Goal: Check status: Check status

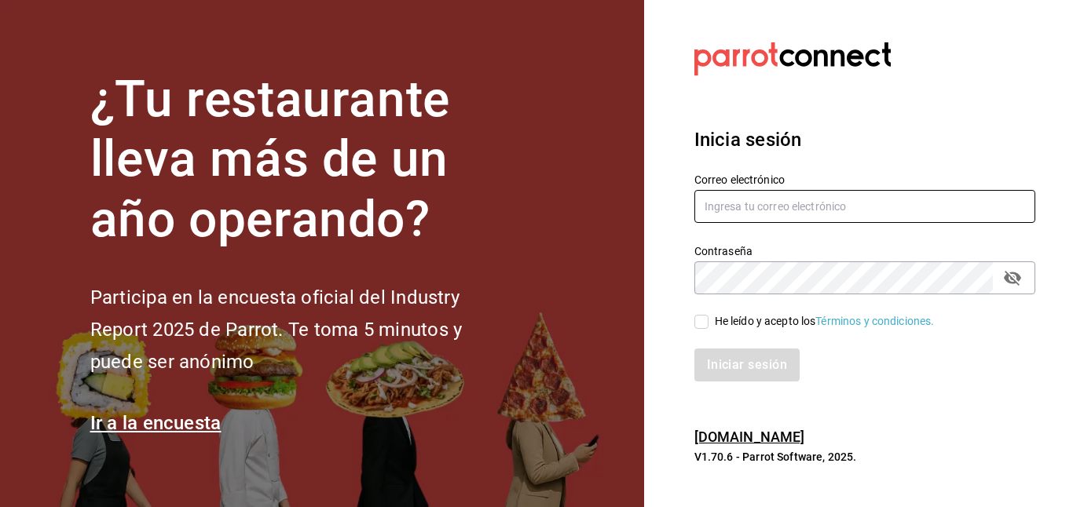
type input "[PERSON_NAME][EMAIL_ADDRESS][DOMAIN_NAME]"
click at [700, 320] on input "He leído y acepto los Términos y condiciones." at bounding box center [701, 322] width 14 height 14
checkbox input "true"
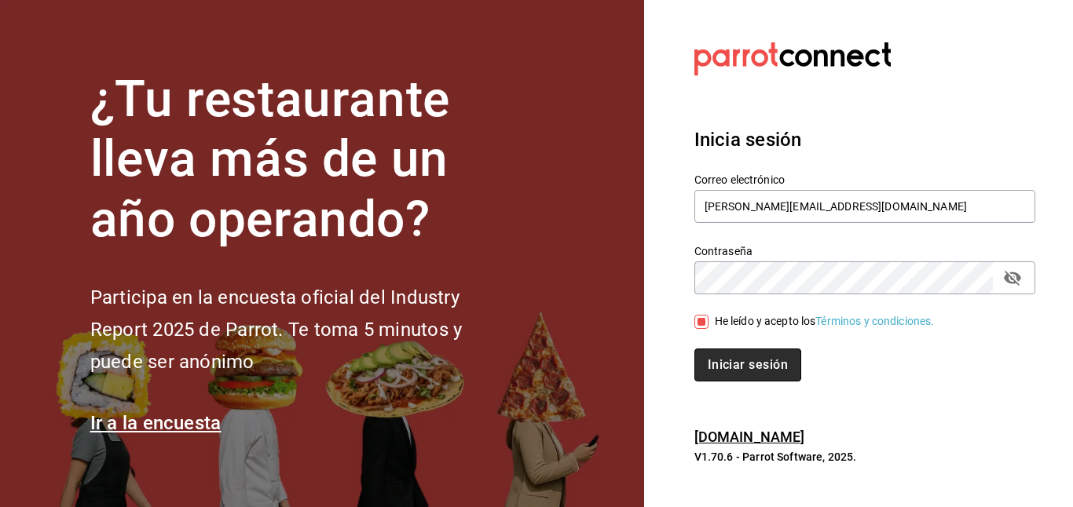
click at [733, 355] on button "Iniciar sesión" at bounding box center [747, 365] width 107 height 33
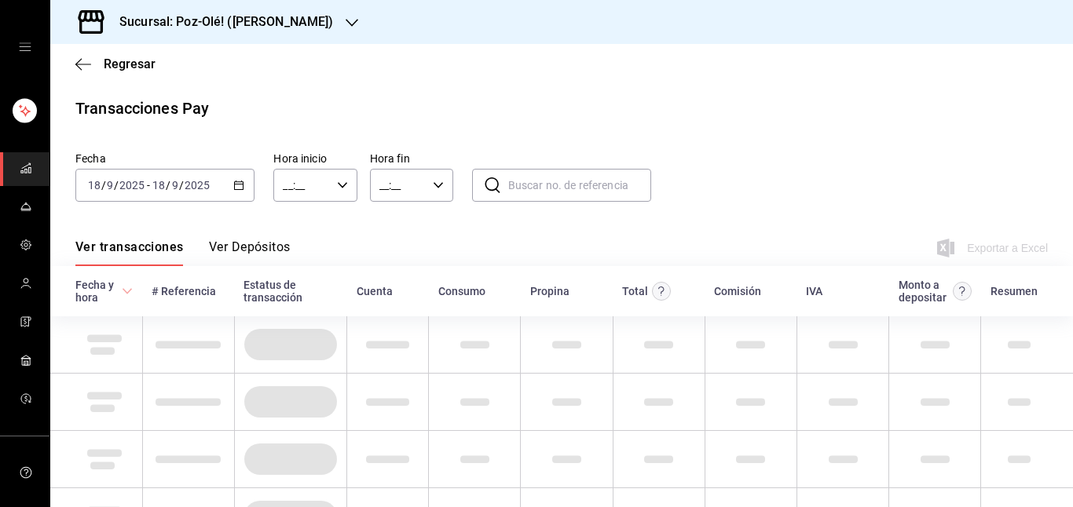
type input "00:00"
type input "23:59"
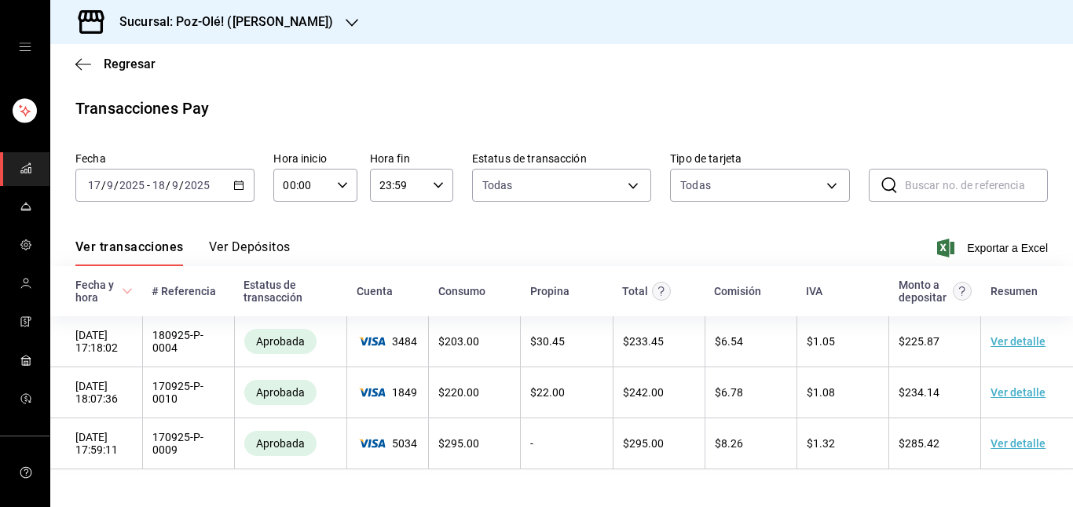
click at [342, 31] on div "Sucursal: Poz-Olé! (Guillermo Valle)" at bounding box center [214, 22] width 302 height 44
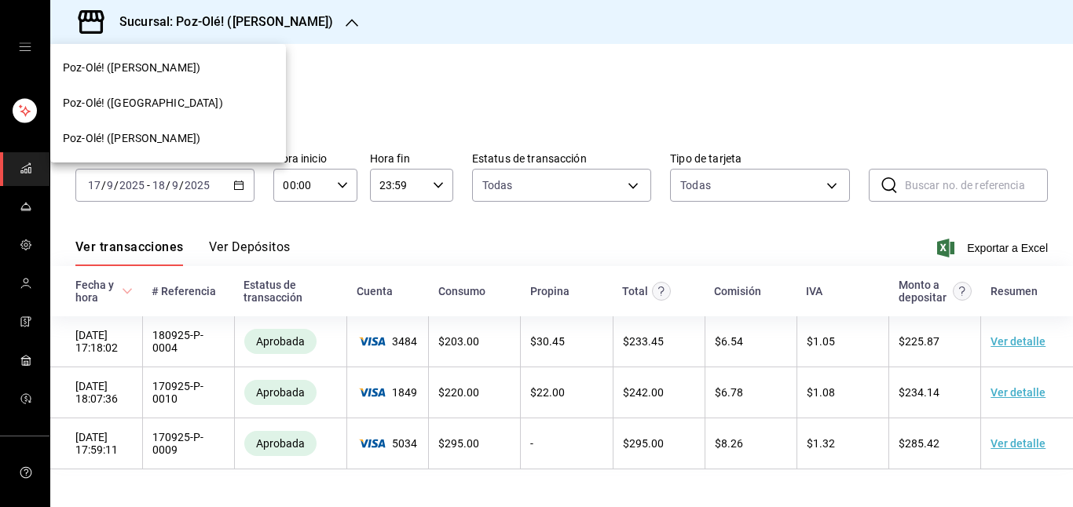
click at [141, 137] on span "Poz-Olé! (Zavaleta)" at bounding box center [131, 138] width 137 height 16
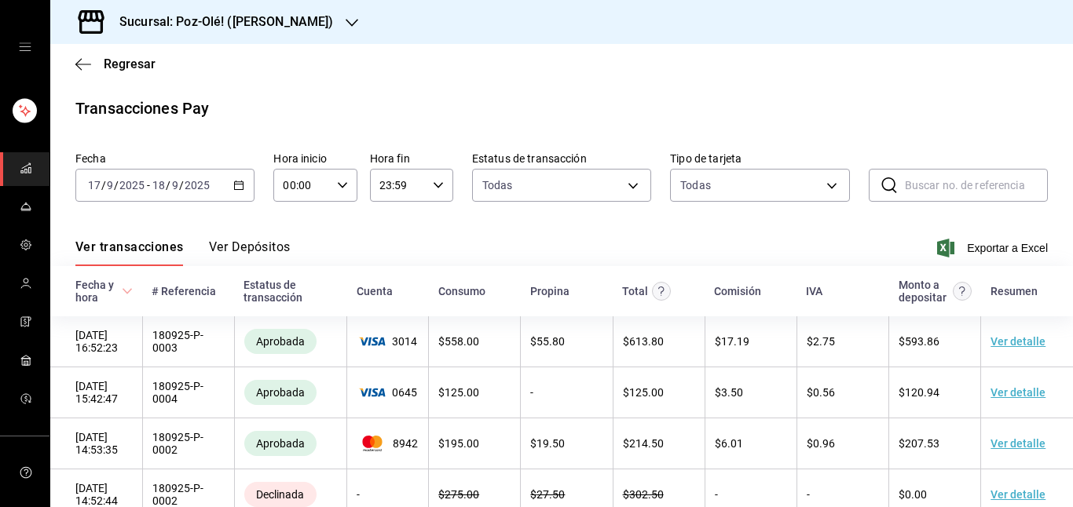
click at [237, 186] on icon "button" at bounding box center [238, 185] width 11 height 11
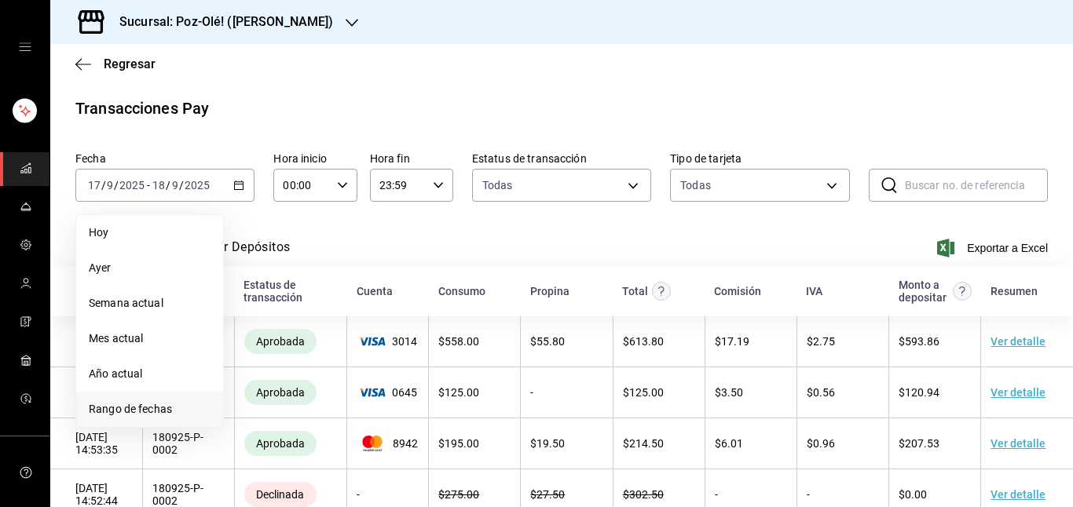
click at [143, 409] on span "Rango de fechas" at bounding box center [150, 409] width 122 height 16
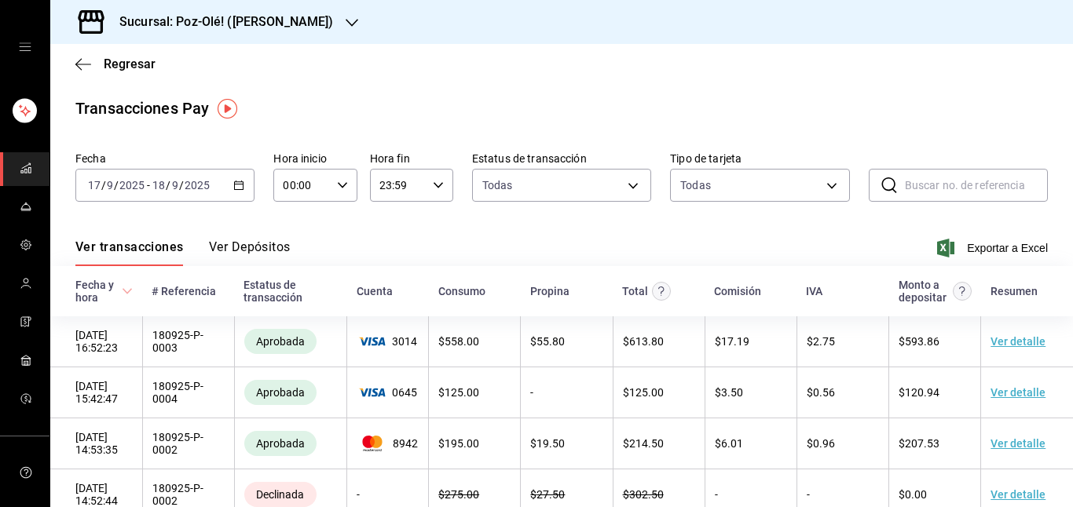
click at [239, 178] on div "2025-09-17 17 / 9 / 2025 - 2025-09-18 18 / 9 / 2025" at bounding box center [164, 185] width 179 height 33
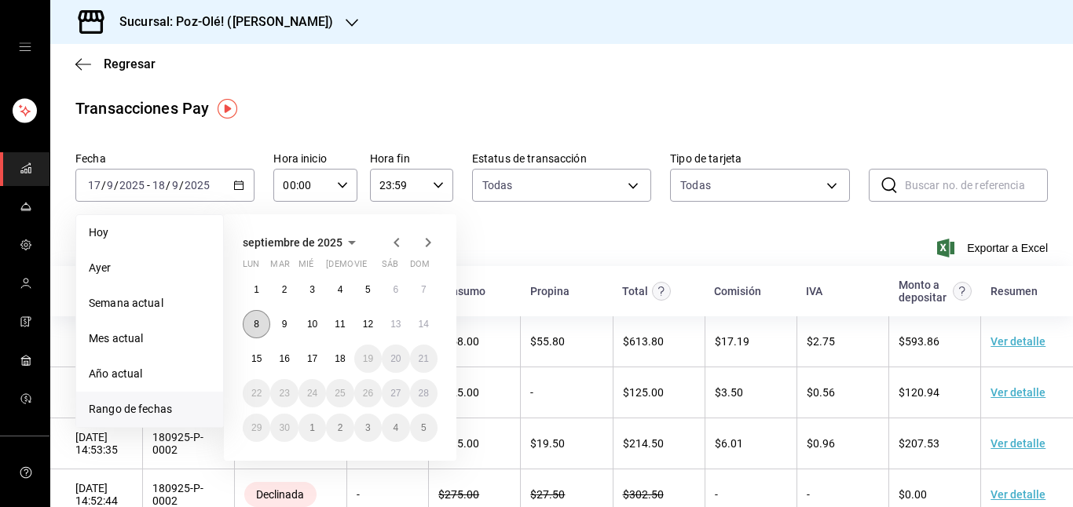
click at [262, 324] on button "8" at bounding box center [256, 324] width 27 height 28
click at [259, 320] on button "8" at bounding box center [256, 324] width 27 height 28
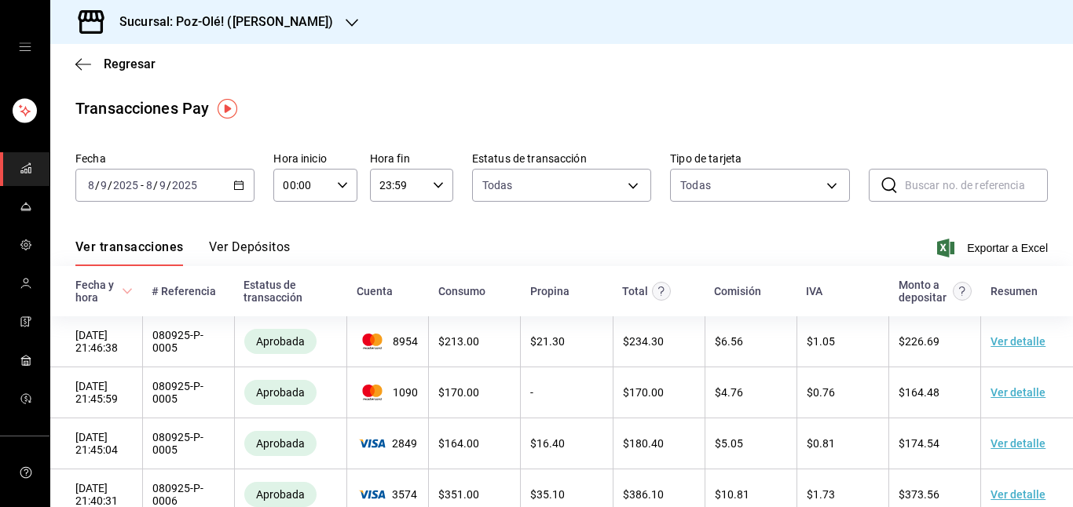
click at [234, 188] on icon "button" at bounding box center [238, 185] width 11 height 11
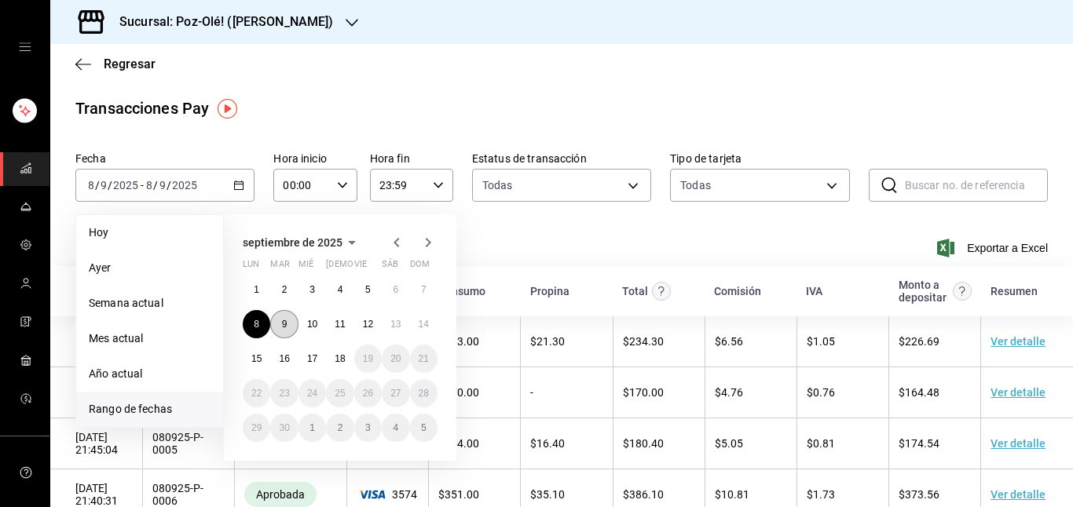
click at [283, 328] on abbr "9" at bounding box center [284, 324] width 5 height 11
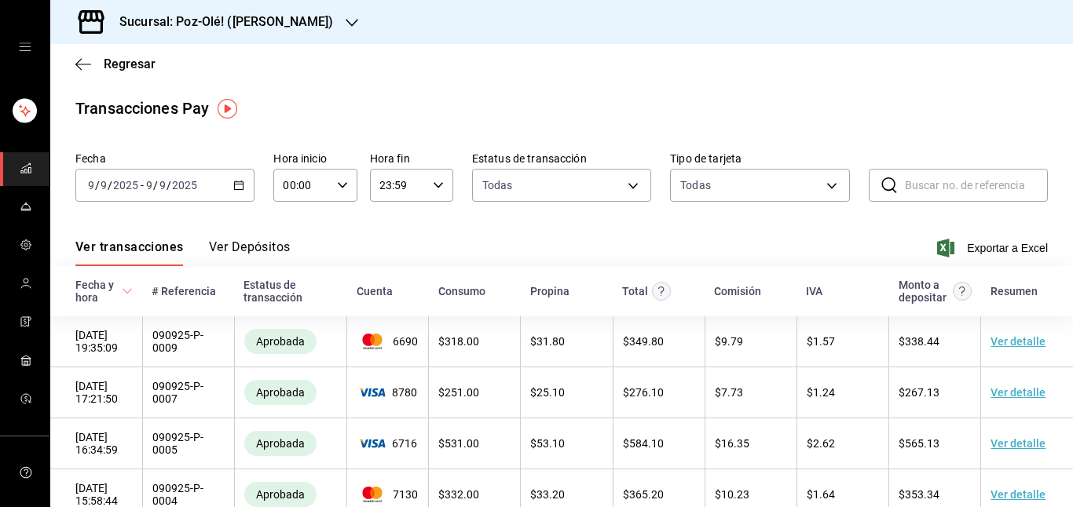
click at [238, 180] on icon "button" at bounding box center [238, 185] width 11 height 11
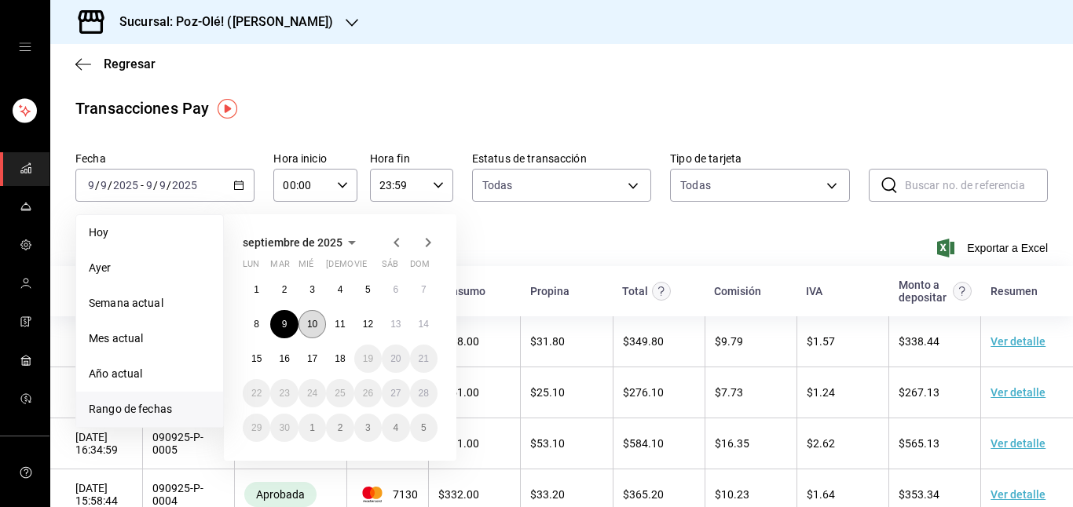
click at [305, 323] on button "10" at bounding box center [311, 324] width 27 height 28
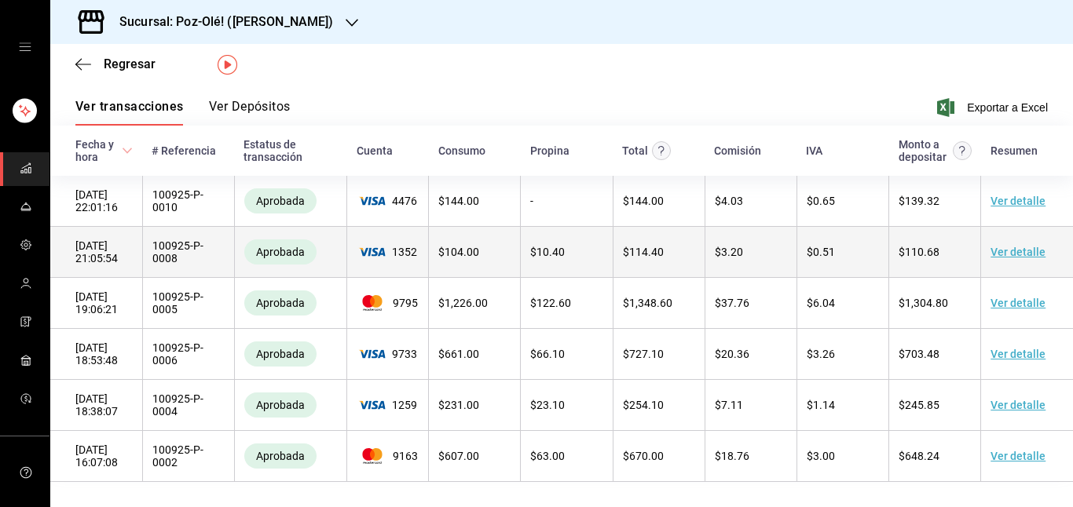
scroll to position [44, 0]
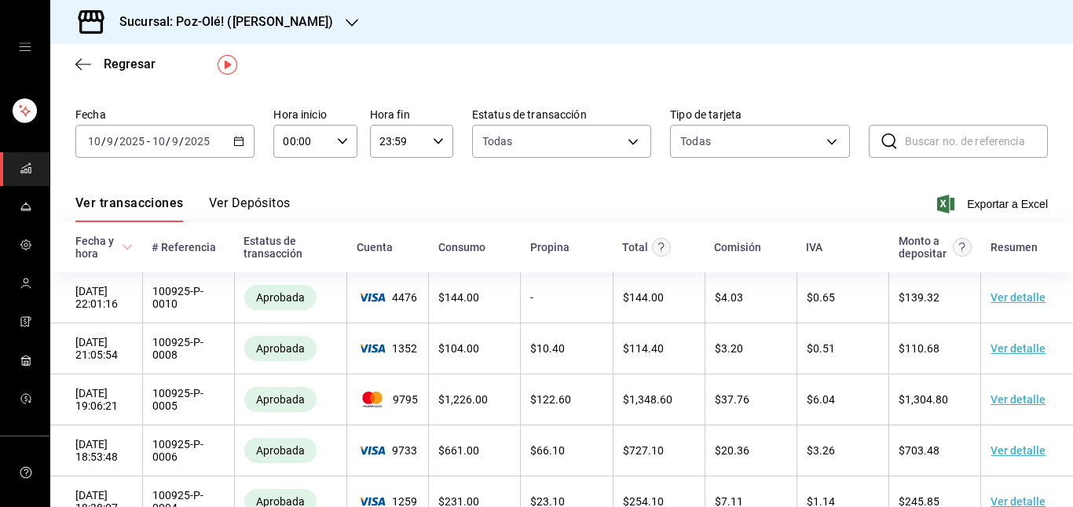
click at [235, 146] on icon "button" at bounding box center [238, 141] width 11 height 11
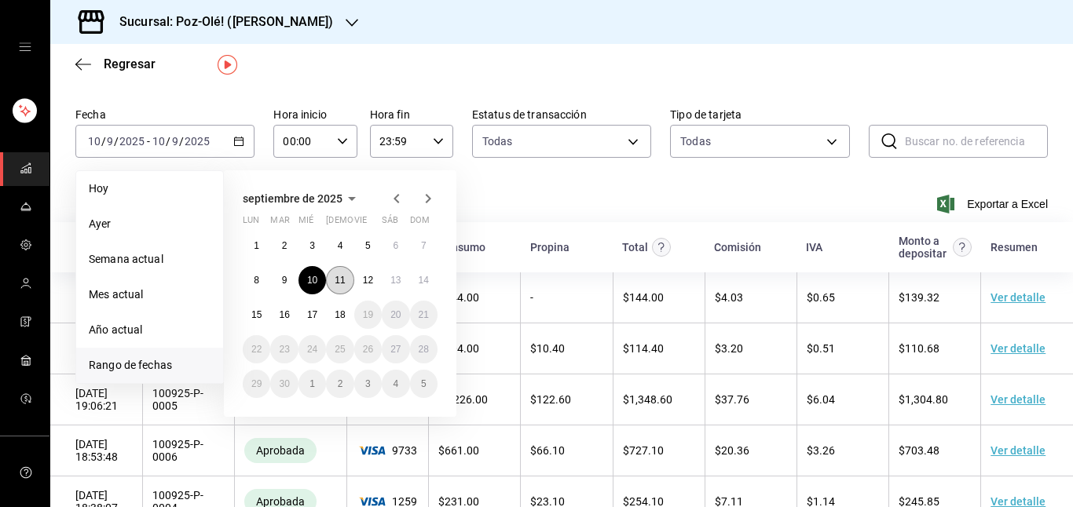
click at [331, 272] on button "11" at bounding box center [339, 280] width 27 height 28
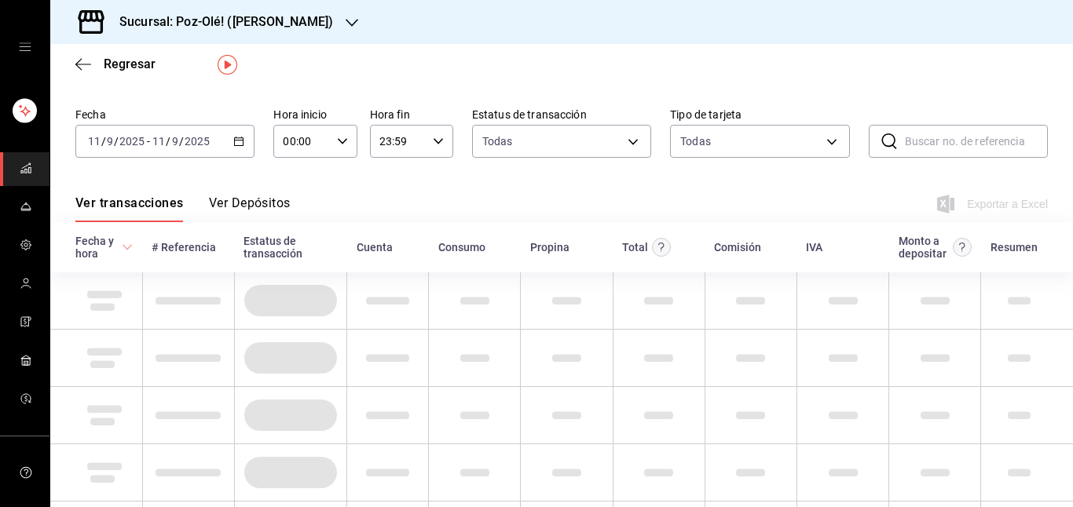
click at [342, 280] on td at bounding box center [290, 300] width 112 height 57
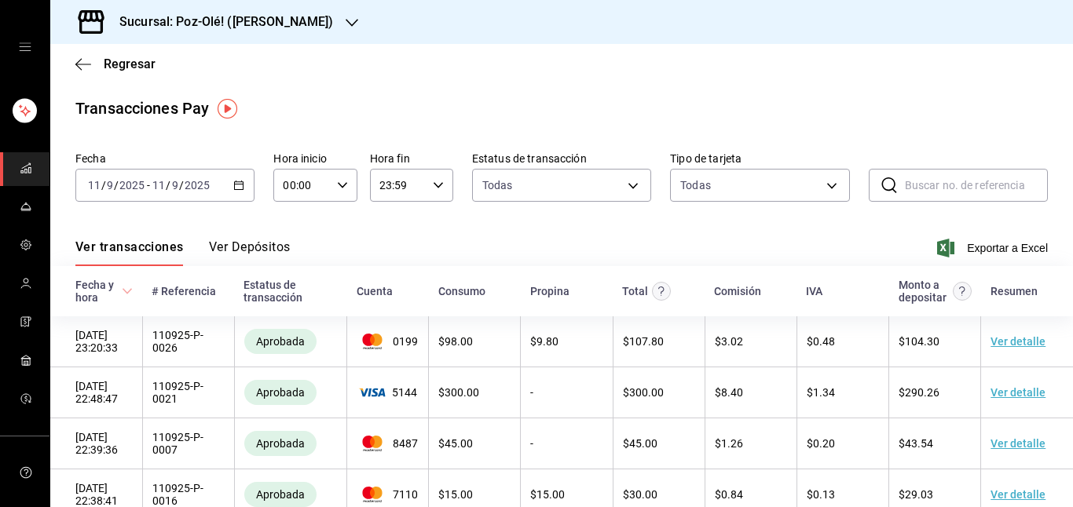
click at [241, 181] on \(Stroke\) "button" at bounding box center [241, 181] width 1 height 1
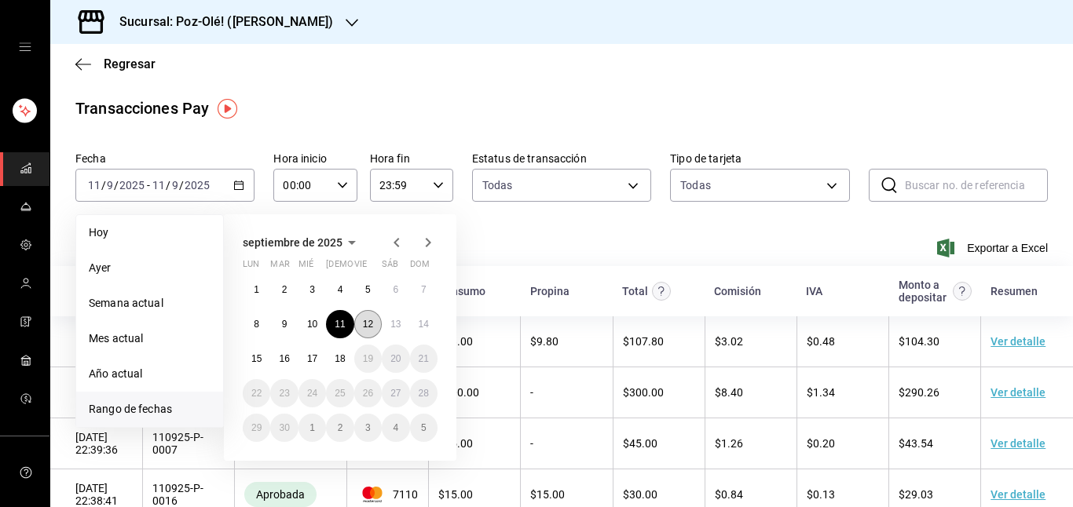
click at [367, 313] on button "12" at bounding box center [367, 324] width 27 height 28
click at [367, 317] on button "12" at bounding box center [367, 324] width 27 height 28
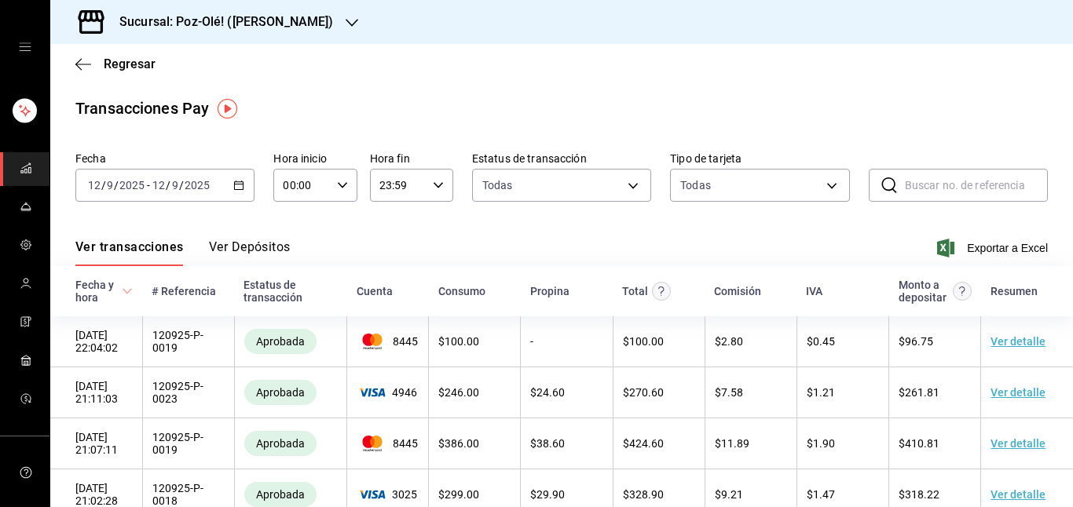
click at [233, 190] on icon "button" at bounding box center [238, 185] width 11 height 11
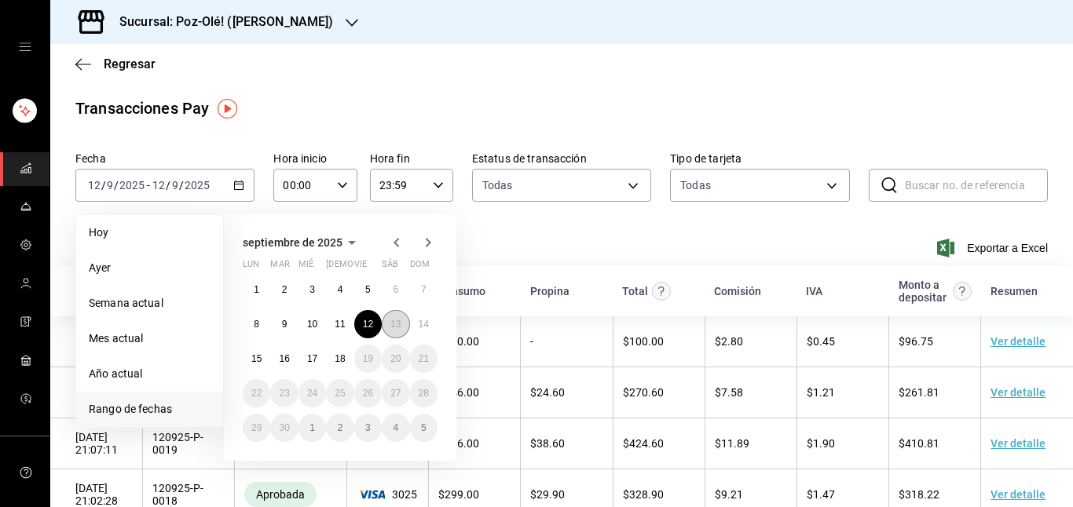
click at [396, 319] on abbr "13" at bounding box center [395, 324] width 10 height 11
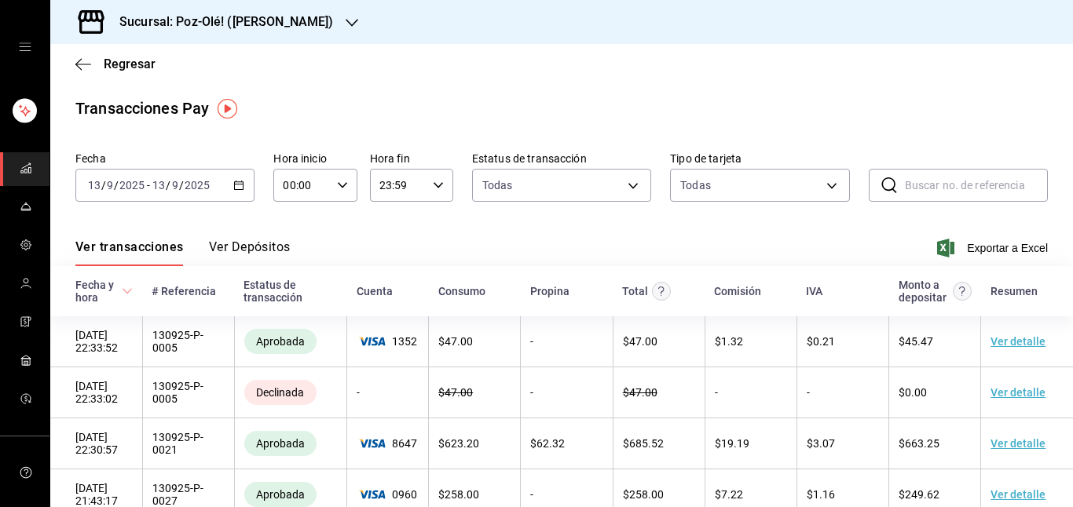
click at [238, 193] on div "2025-09-13 13 / 9 / 2025 - 2025-09-13 13 / 9 / 2025" at bounding box center [164, 185] width 179 height 33
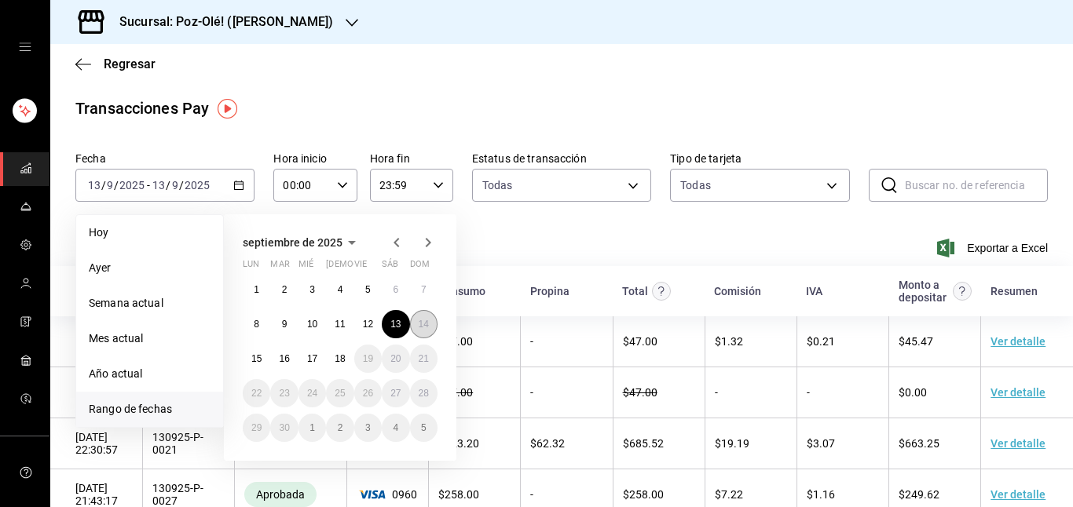
click at [424, 319] on abbr "14" at bounding box center [424, 324] width 10 height 11
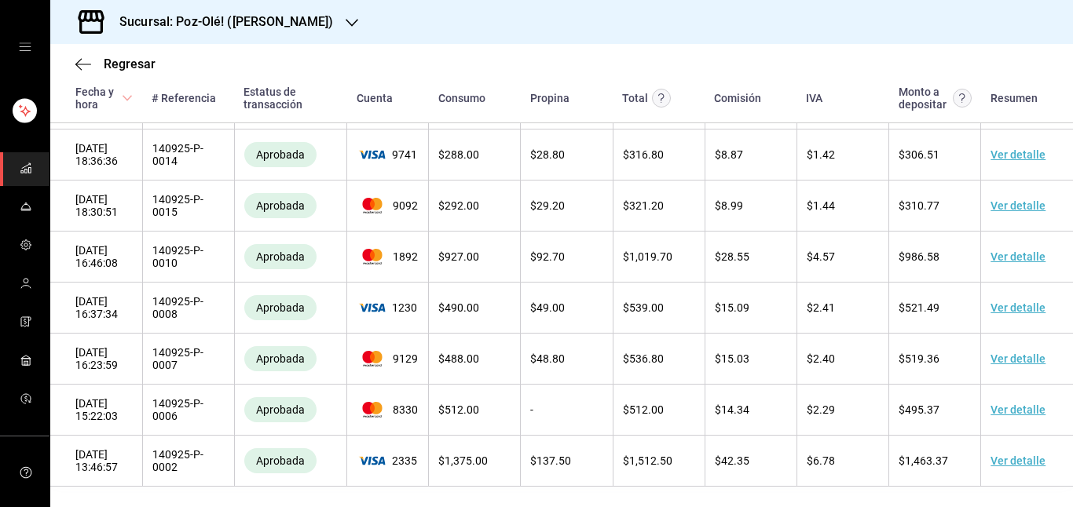
scroll to position [425, 0]
